Goal: Download file/media

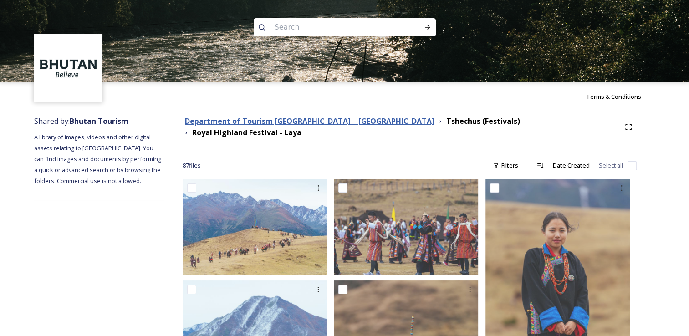
click at [333, 122] on strong "Department of Tourism [GEOGRAPHIC_DATA] – [GEOGRAPHIC_DATA]" at bounding box center [310, 121] width 250 height 10
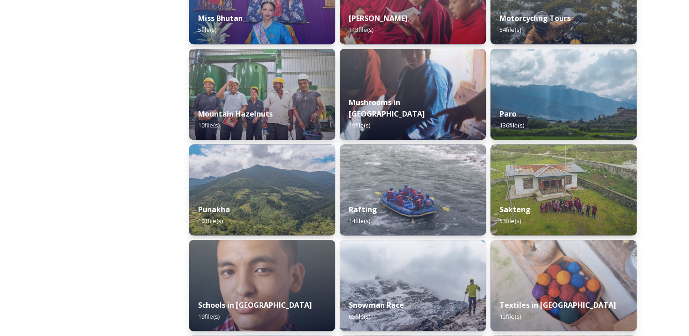
scroll to position [768, 0]
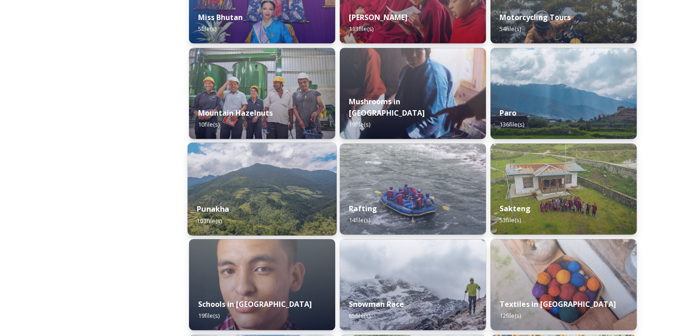
click at [275, 198] on div "Punakha 103 file(s)" at bounding box center [262, 214] width 149 height 41
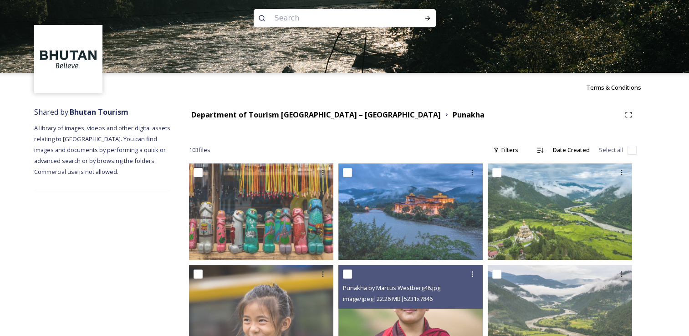
scroll to position [9, 0]
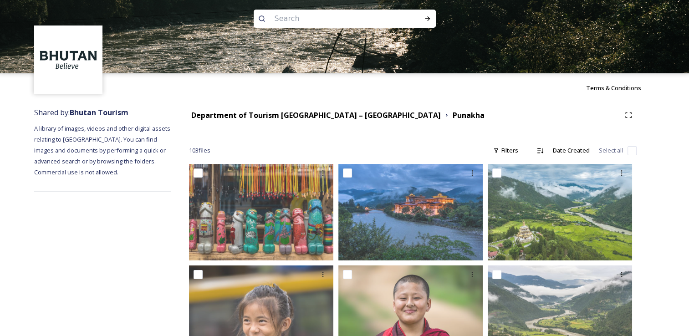
click at [304, 20] on input at bounding box center [332, 19] width 125 height 20
type input "Divine Madman"
click at [425, 18] on icon at bounding box center [427, 18] width 7 height 7
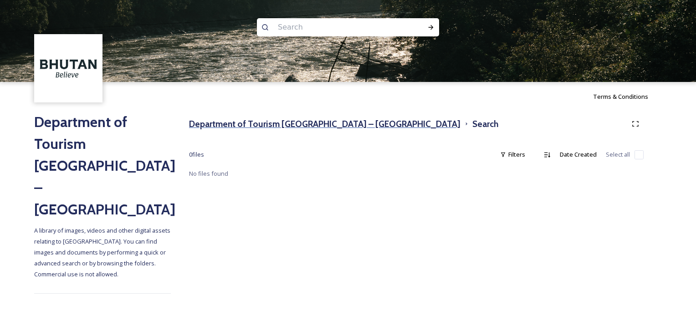
click at [245, 122] on h3 "Department of Tourism [GEOGRAPHIC_DATA] – [GEOGRAPHIC_DATA]" at bounding box center [324, 124] width 271 height 13
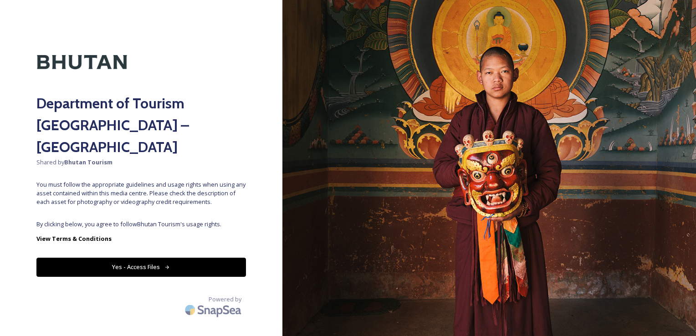
click at [135, 258] on button "Yes - Access Files" at bounding box center [141, 267] width 210 height 19
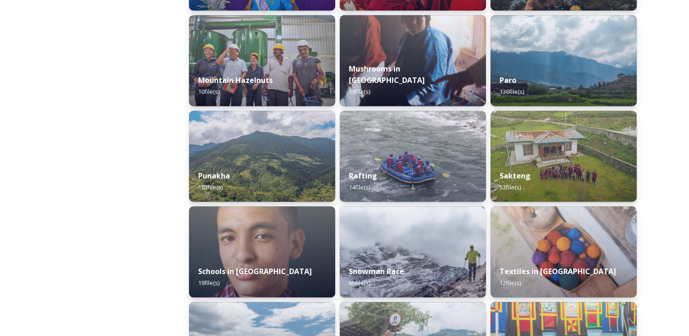
scroll to position [802, 0]
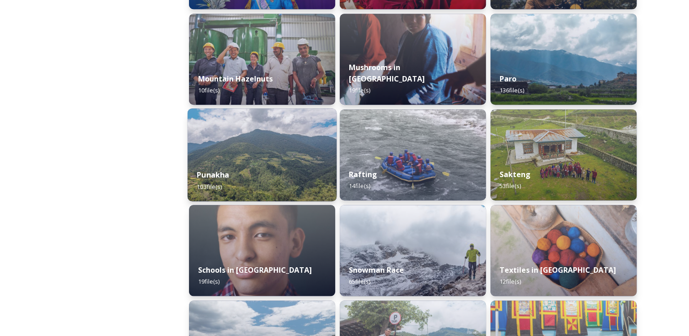
click at [262, 163] on div "Punakha 103 file(s)" at bounding box center [262, 180] width 149 height 41
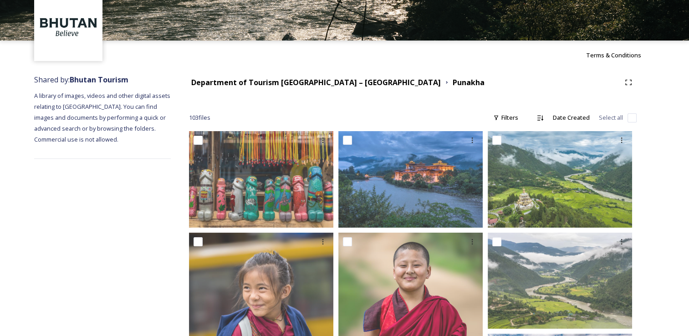
scroll to position [45, 0]
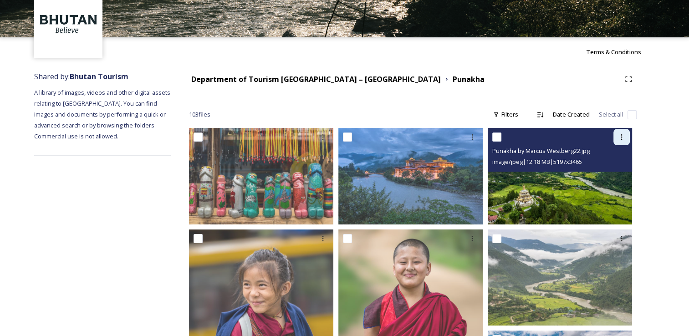
click at [620, 137] on icon at bounding box center [621, 136] width 7 height 7
click at [623, 170] on span "Download" at bounding box center [611, 174] width 28 height 9
